Goal: Task Accomplishment & Management: Manage account settings

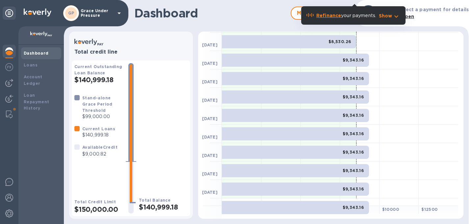
scroll to position [111, 0]
click at [7, 85] on img at bounding box center [9, 83] width 8 height 8
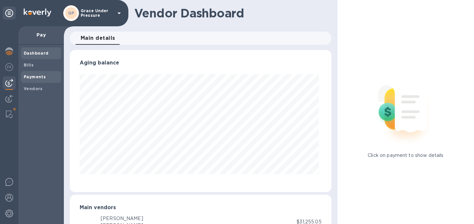
click at [30, 77] on b "Payments" at bounding box center [35, 76] width 22 height 5
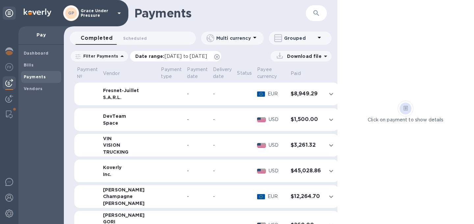
click at [220, 58] on icon at bounding box center [216, 56] width 5 height 5
click at [26, 64] on b "Bills" at bounding box center [29, 65] width 10 height 5
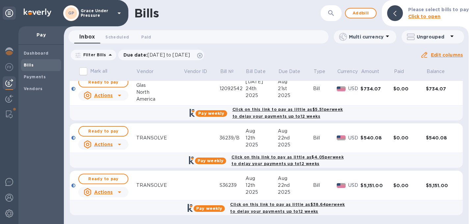
scroll to position [147, 0]
click at [120, 141] on icon at bounding box center [120, 145] width 8 height 8
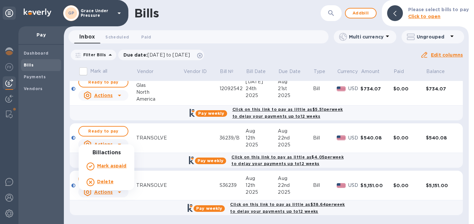
click at [114, 183] on div "Delete" at bounding box center [105, 182] width 19 height 11
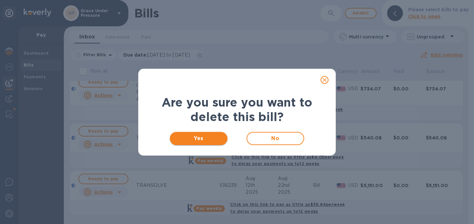
click at [202, 137] on span "Yes" at bounding box center [198, 139] width 47 height 8
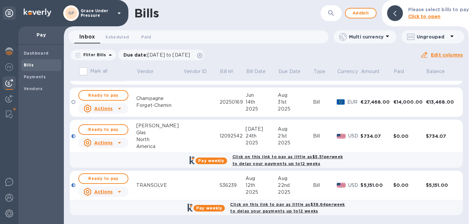
scroll to position [97, 0]
click at [120, 191] on icon at bounding box center [120, 192] width 8 height 8
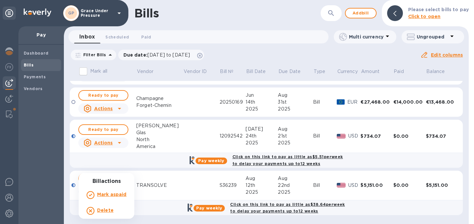
click at [118, 210] on div "Delete" at bounding box center [106, 211] width 42 height 11
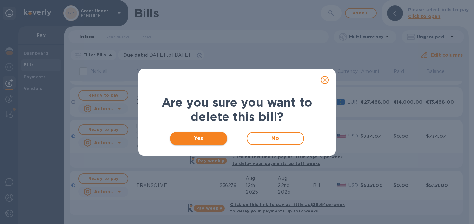
click at [187, 135] on span "Yes" at bounding box center [198, 139] width 47 height 8
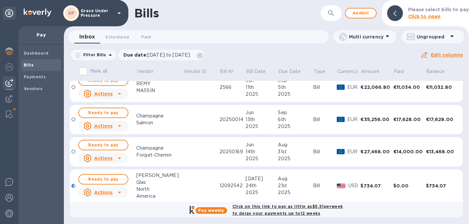
scroll to position [46, 0]
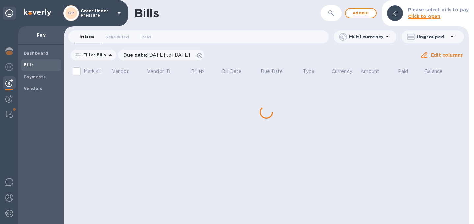
click at [108, 174] on div "Bills ​ Add bill Please select bills to pay Click to open Inbox 0 Scheduled 0 P…" at bounding box center [266, 112] width 405 height 224
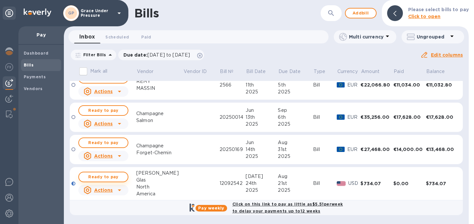
click at [116, 174] on span "Ready to pay" at bounding box center [103, 177] width 38 height 8
click at [113, 173] on span "Ready to pay" at bounding box center [103, 177] width 38 height 8
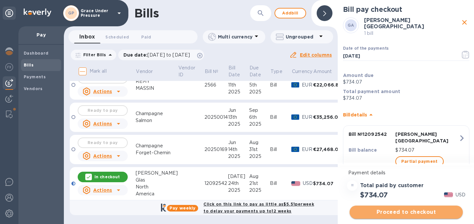
click at [395, 211] on span "Proceed to checkout" at bounding box center [406, 213] width 103 height 8
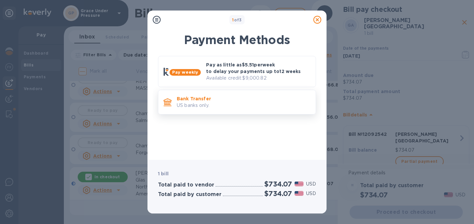
click at [248, 108] on p "US banks only." at bounding box center [244, 105] width 134 height 7
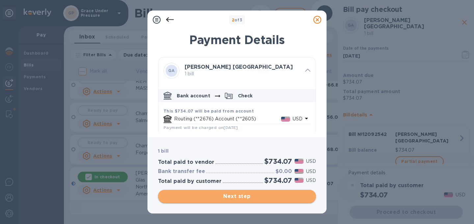
click at [250, 200] on span "Next step" at bounding box center [237, 197] width 148 height 8
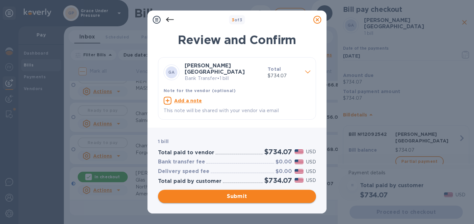
click at [250, 200] on span "Submit" at bounding box center [237, 197] width 148 height 8
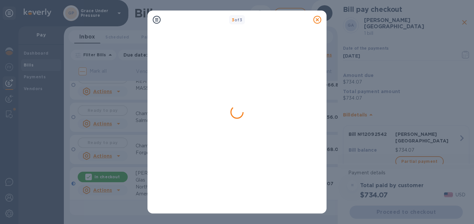
scroll to position [0, 0]
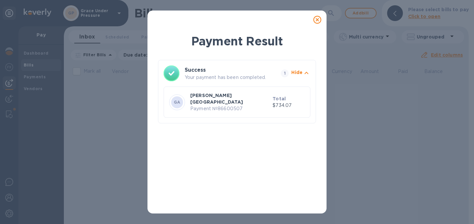
click at [316, 20] on icon at bounding box center [318, 20] width 8 height 8
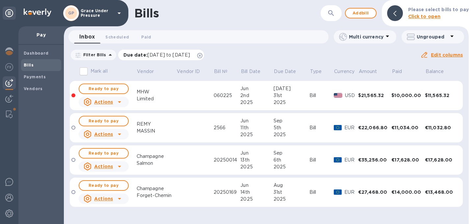
click at [203, 54] on span at bounding box center [199, 55] width 5 height 5
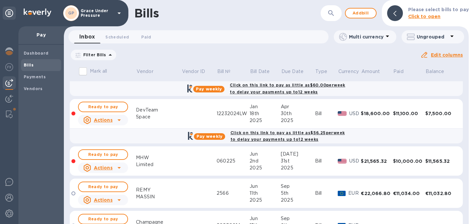
scroll to position [35, 0]
